Goal: Information Seeking & Learning: Learn about a topic

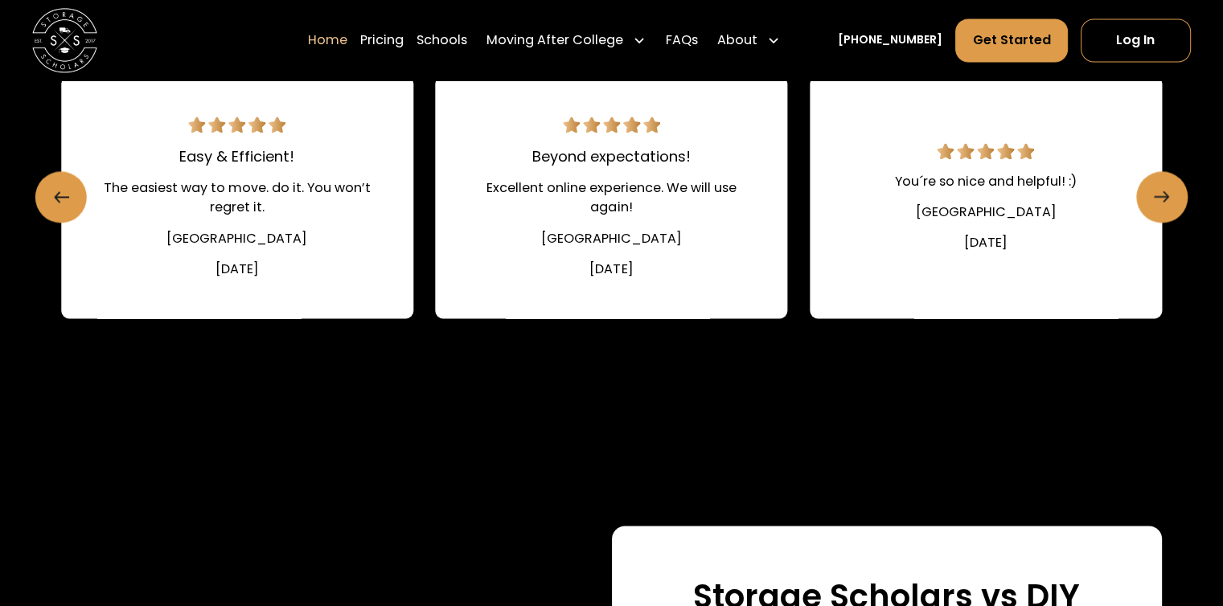
scroll to position [2518, 0]
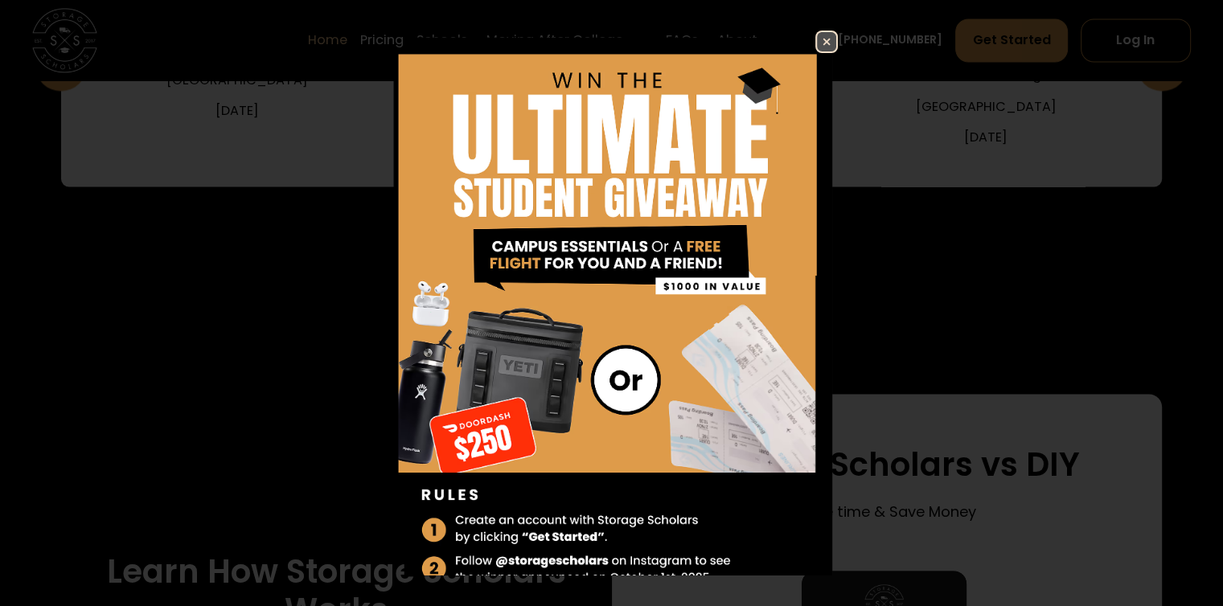
click at [817, 45] on img at bounding box center [826, 41] width 19 height 19
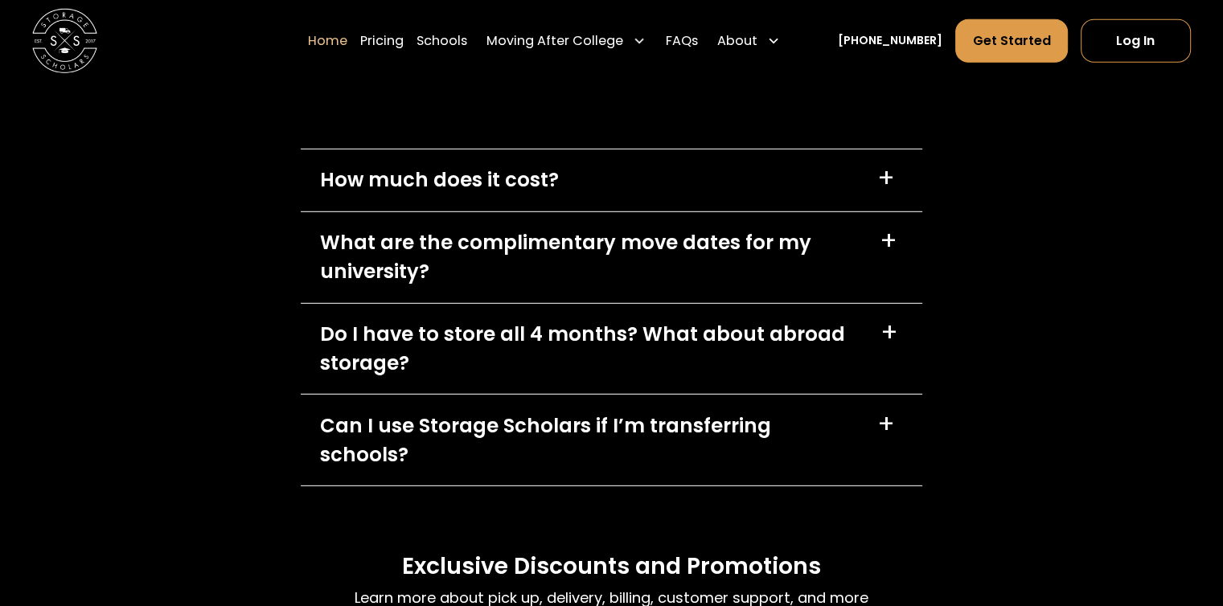
scroll to position [4617, 0]
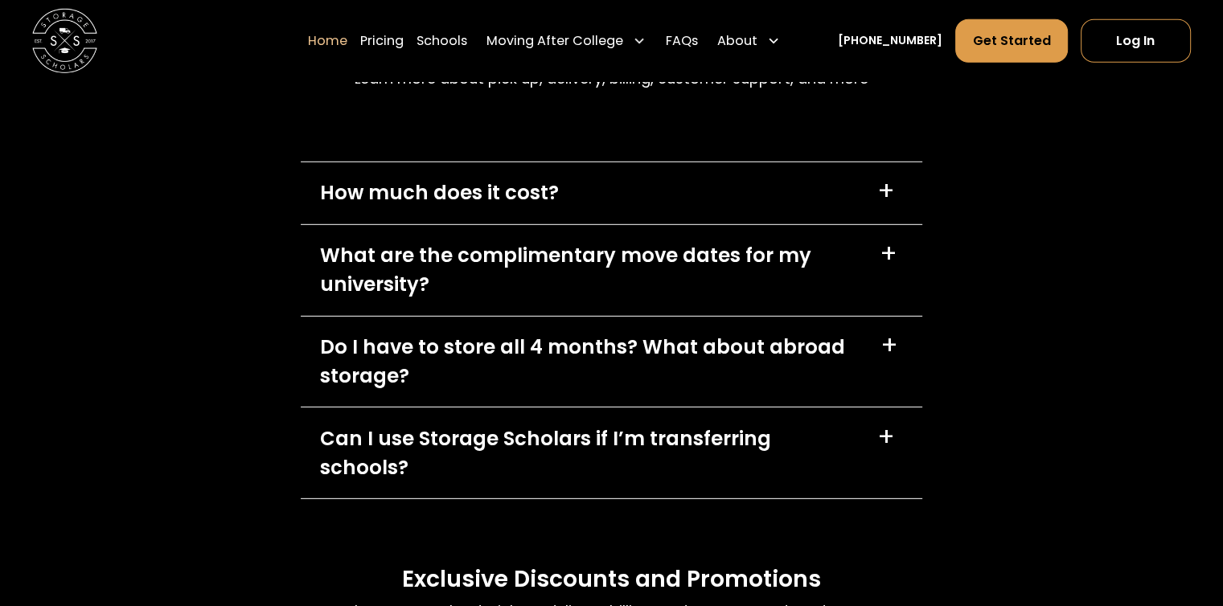
click at [513, 198] on div "How much does it cost?" at bounding box center [439, 193] width 239 height 29
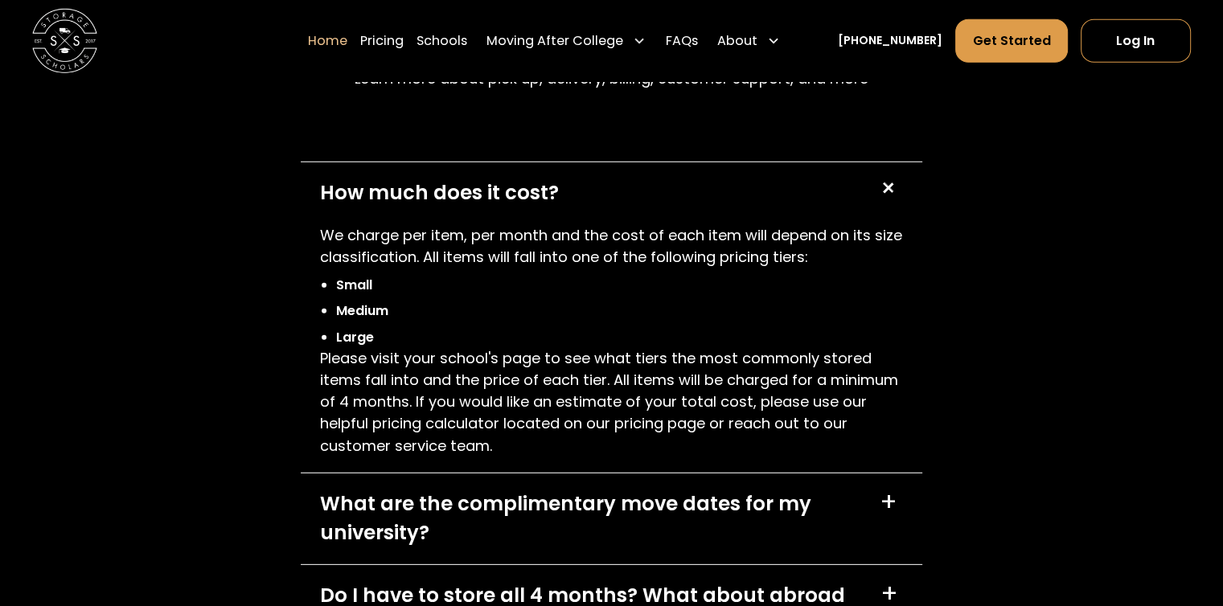
click at [526, 499] on div "What are the complimentary move dates for my university?" at bounding box center [590, 519] width 541 height 59
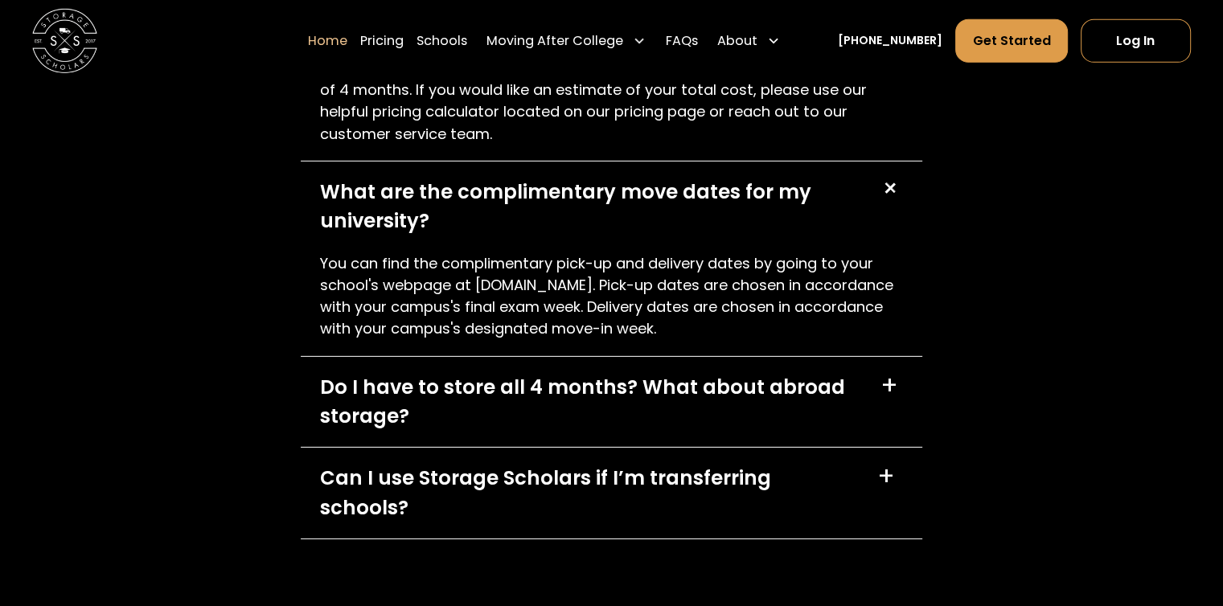
scroll to position [4931, 0]
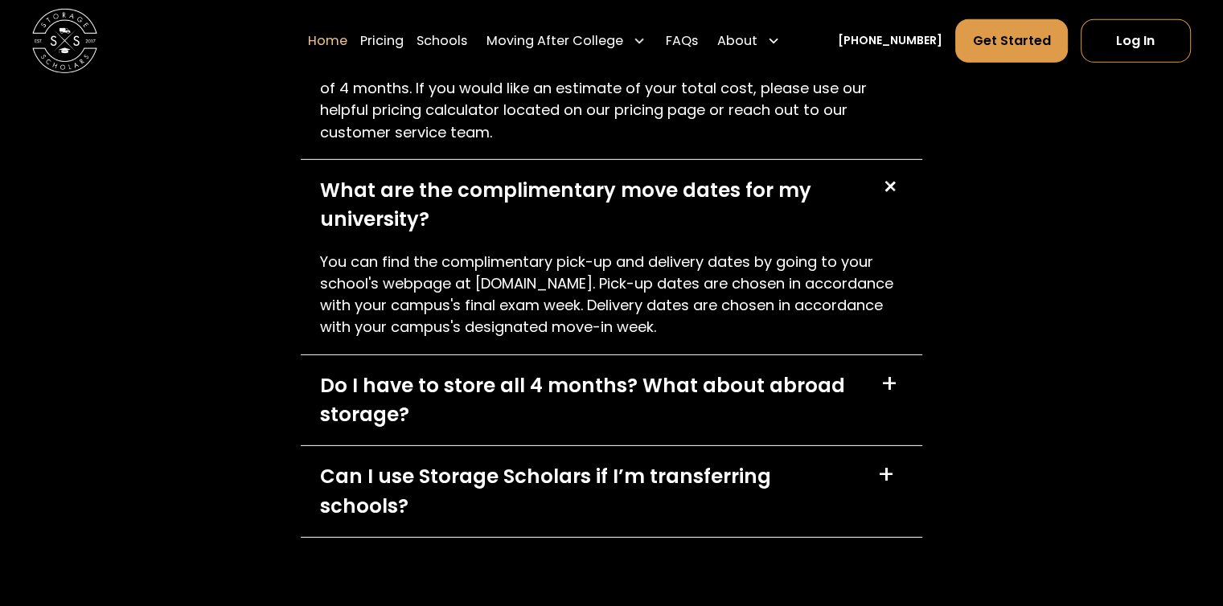
click at [539, 429] on div "Do I have to store all 4 months? What about abroad storage?" at bounding box center [590, 401] width 541 height 59
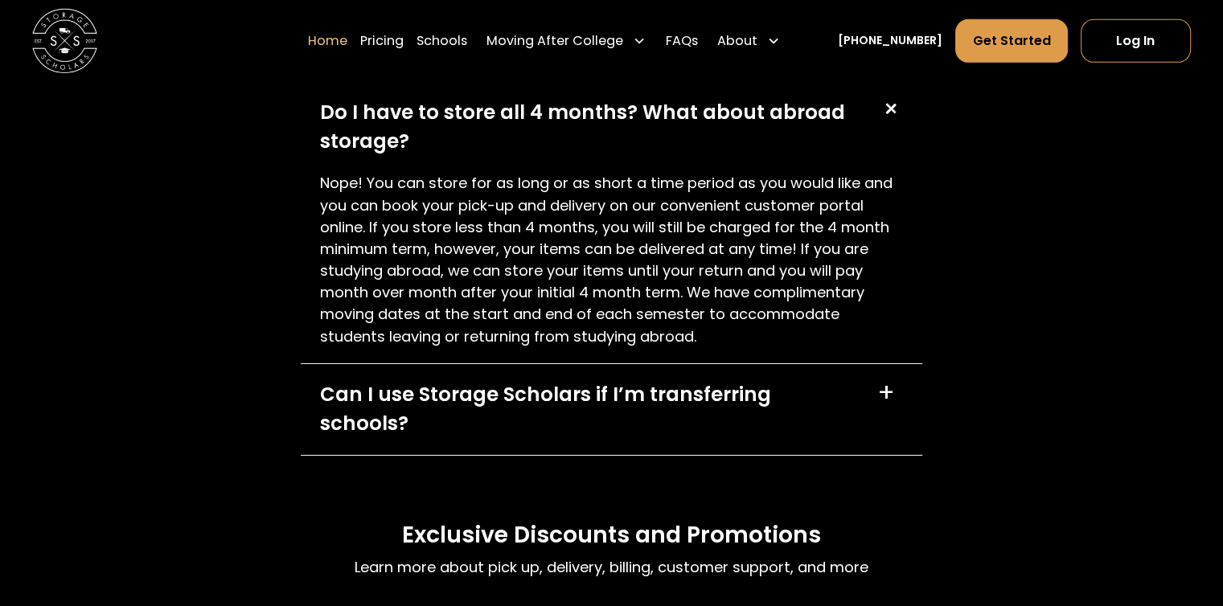
scroll to position [5205, 0]
click at [544, 406] on div "Can I use Storage Scholars if I’m transferring schools?" at bounding box center [589, 409] width 538 height 59
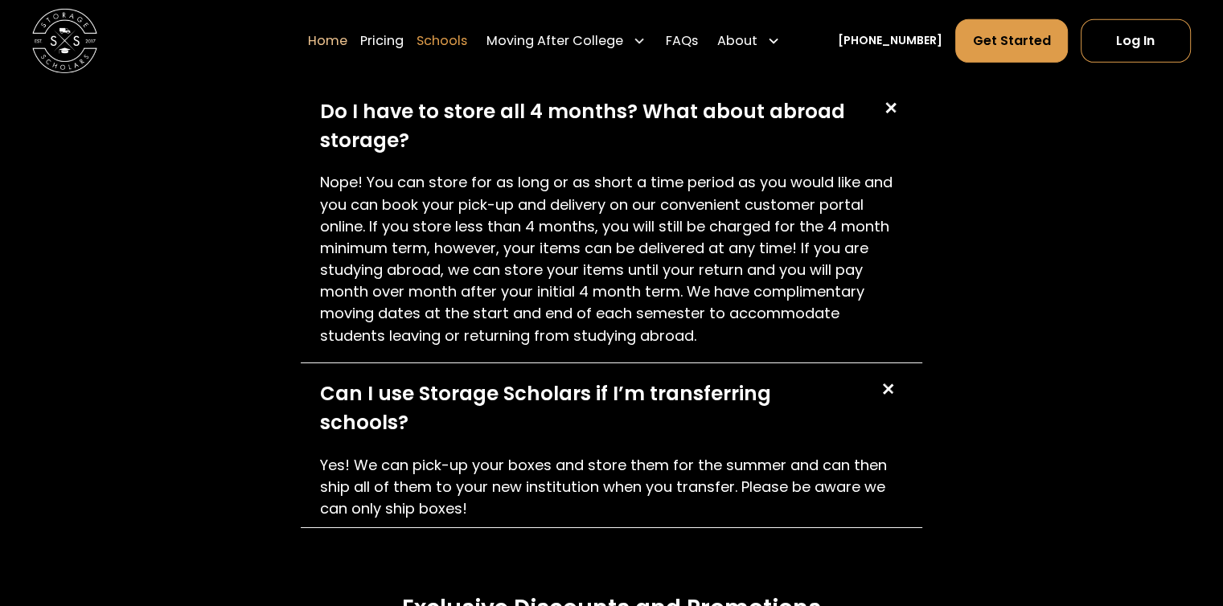
click at [467, 43] on link "Schools" at bounding box center [442, 40] width 51 height 45
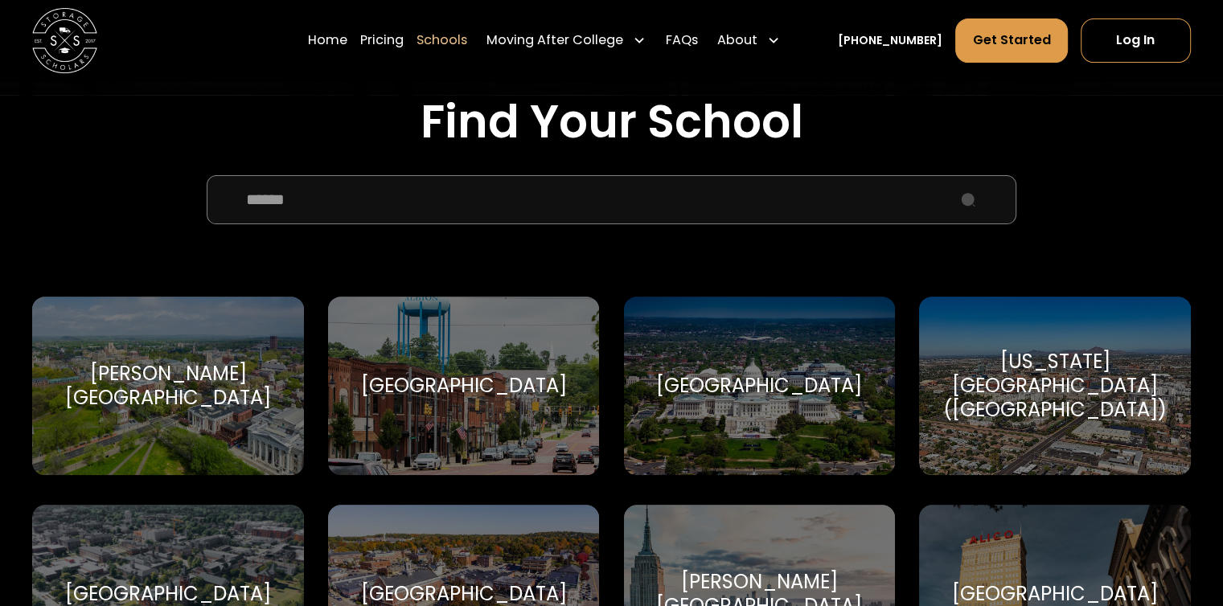
scroll to position [524, 0]
click at [519, 207] on input "School Select Form" at bounding box center [612, 199] width 810 height 48
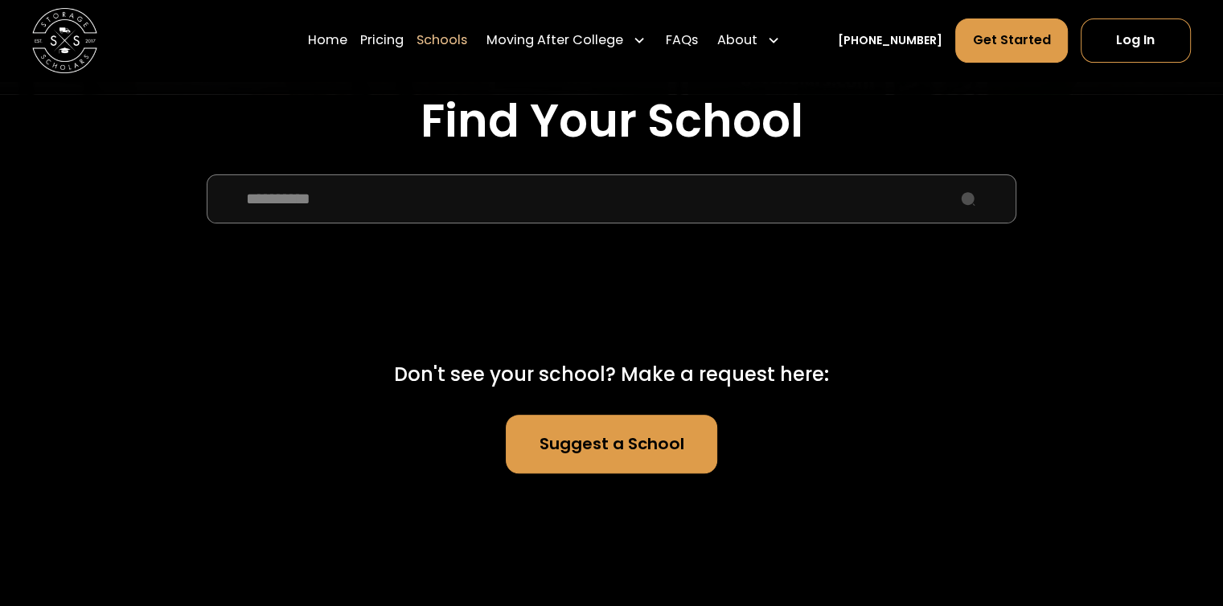
type input "*********"
click at [589, 450] on link "Suggest a School" at bounding box center [612, 444] width 212 height 58
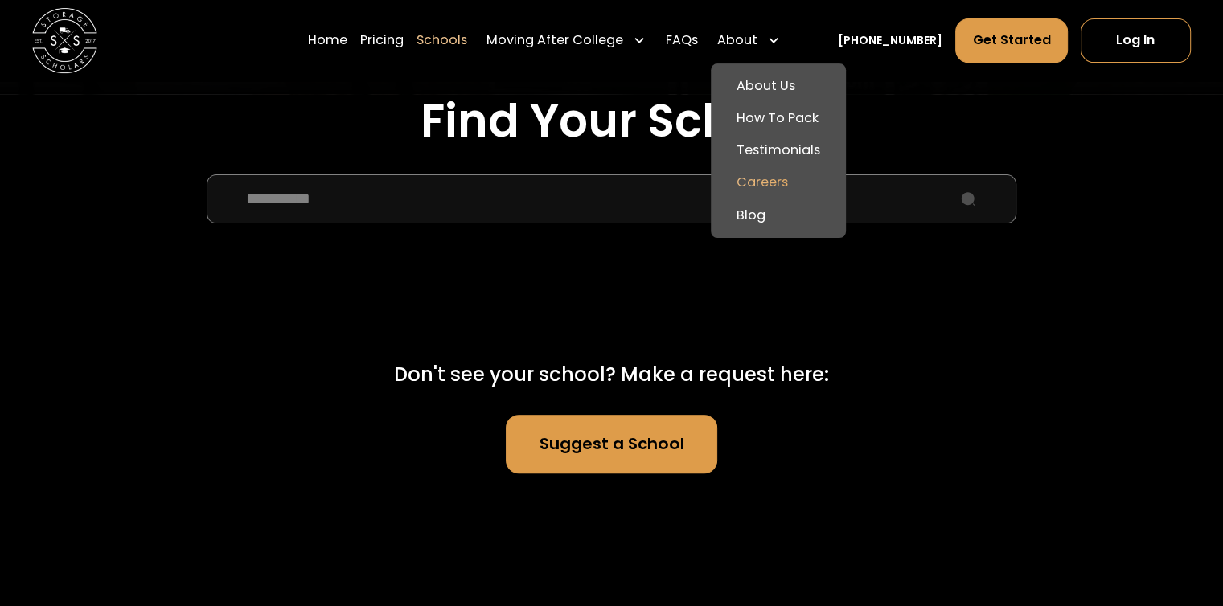
click at [800, 182] on link "Careers" at bounding box center [778, 182] width 122 height 32
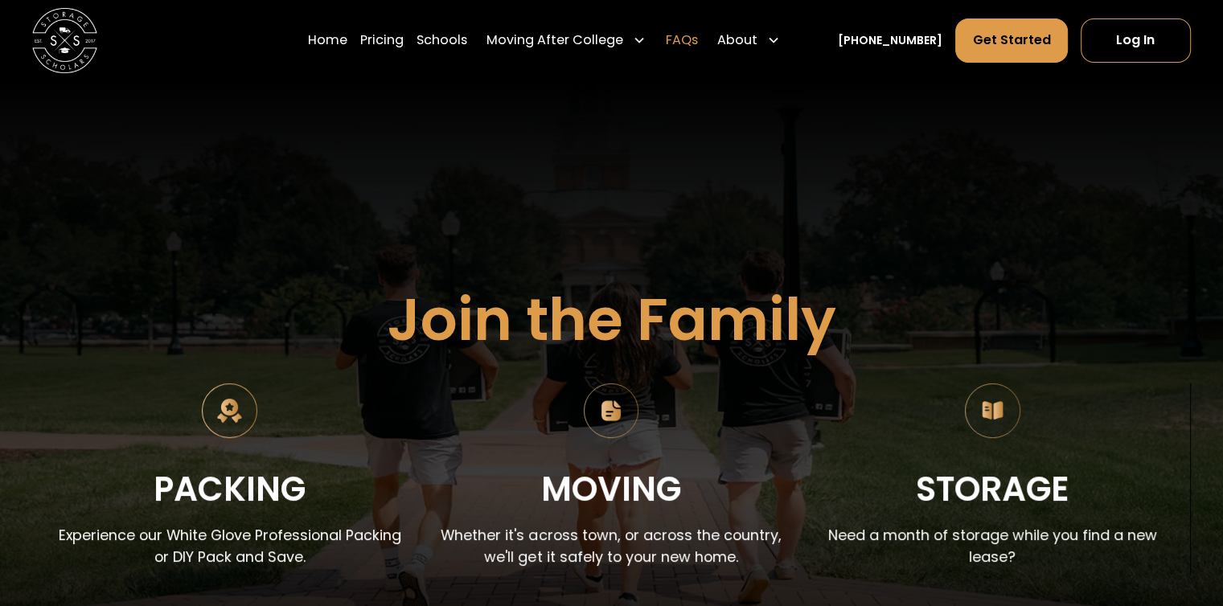
click at [697, 37] on link "FAQs" at bounding box center [681, 40] width 32 height 45
